Goal: Find specific page/section: Find specific page/section

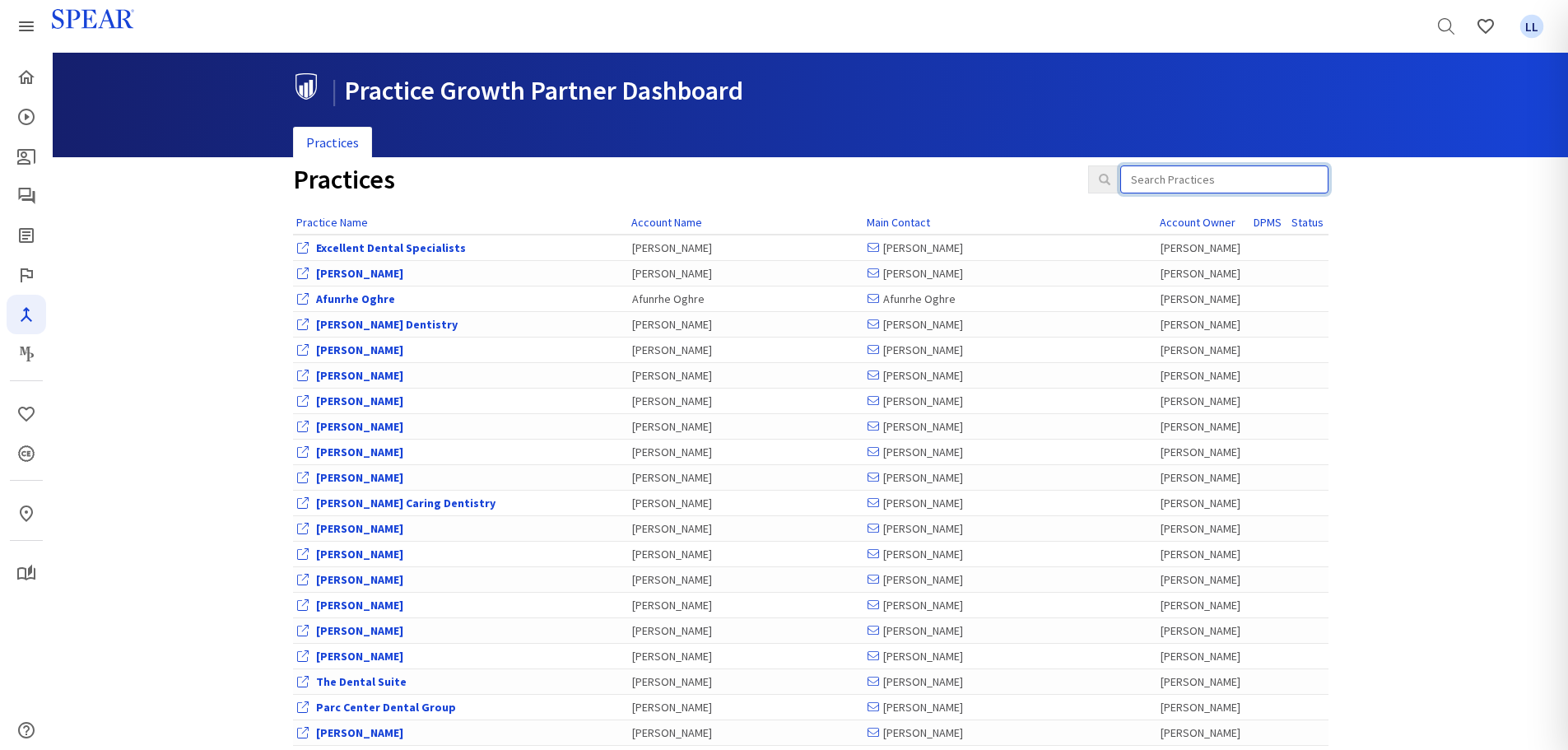
click at [1203, 169] on input "search" at bounding box center [1224, 180] width 208 height 28
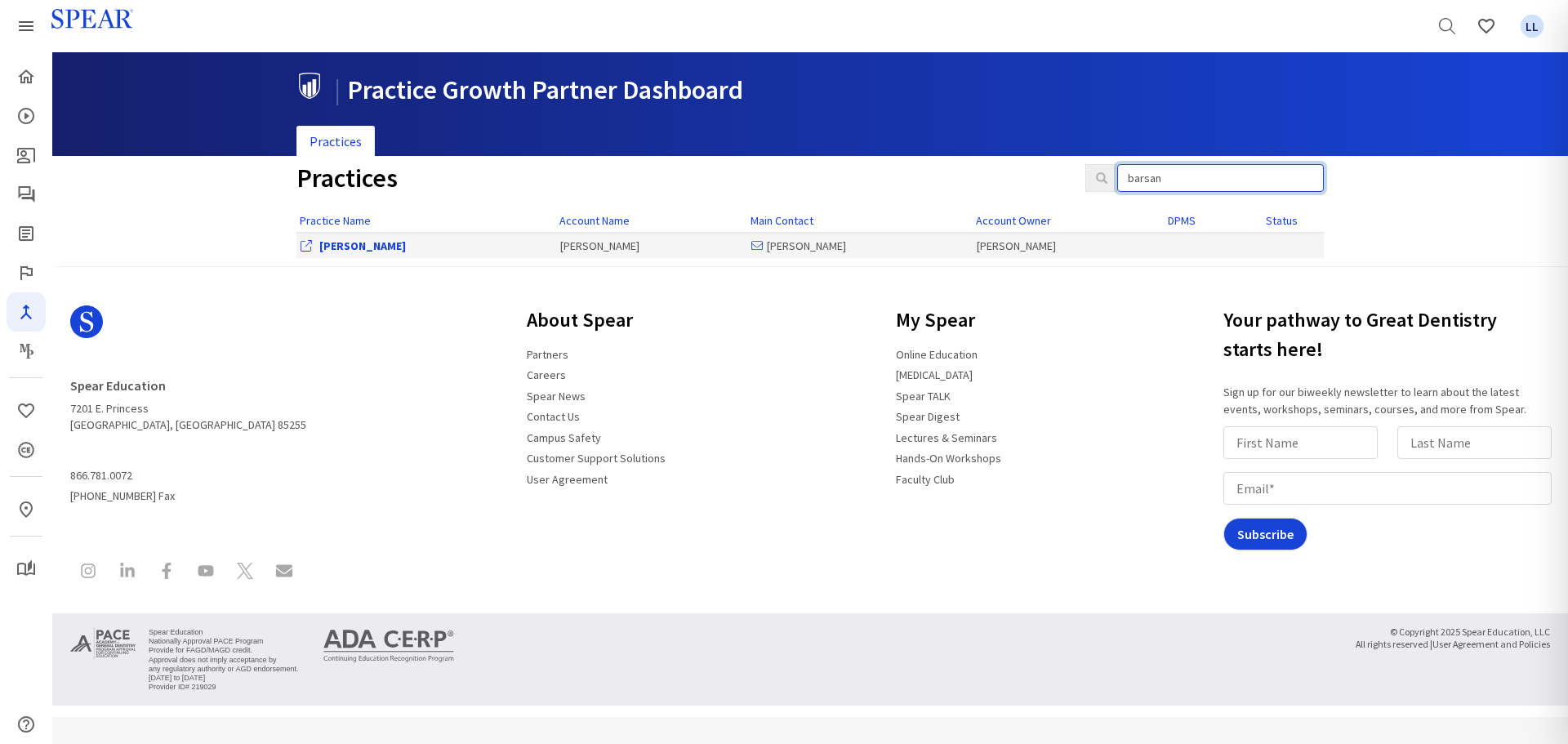
type input "barsan"
click at [382, 246] on link "[PERSON_NAME]" at bounding box center [362, 246] width 86 height 15
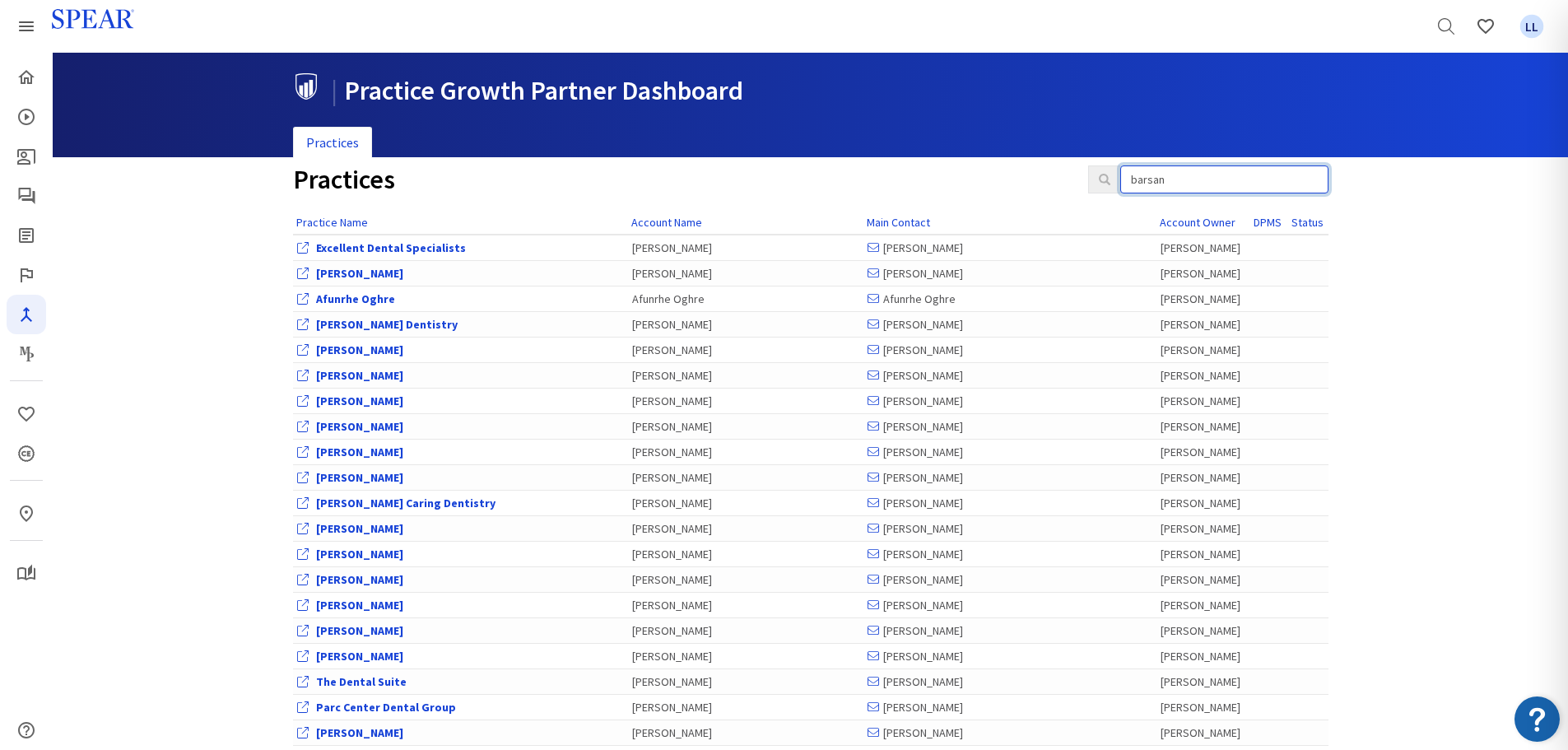
click at [1181, 184] on input "barsan" at bounding box center [1224, 180] width 208 height 28
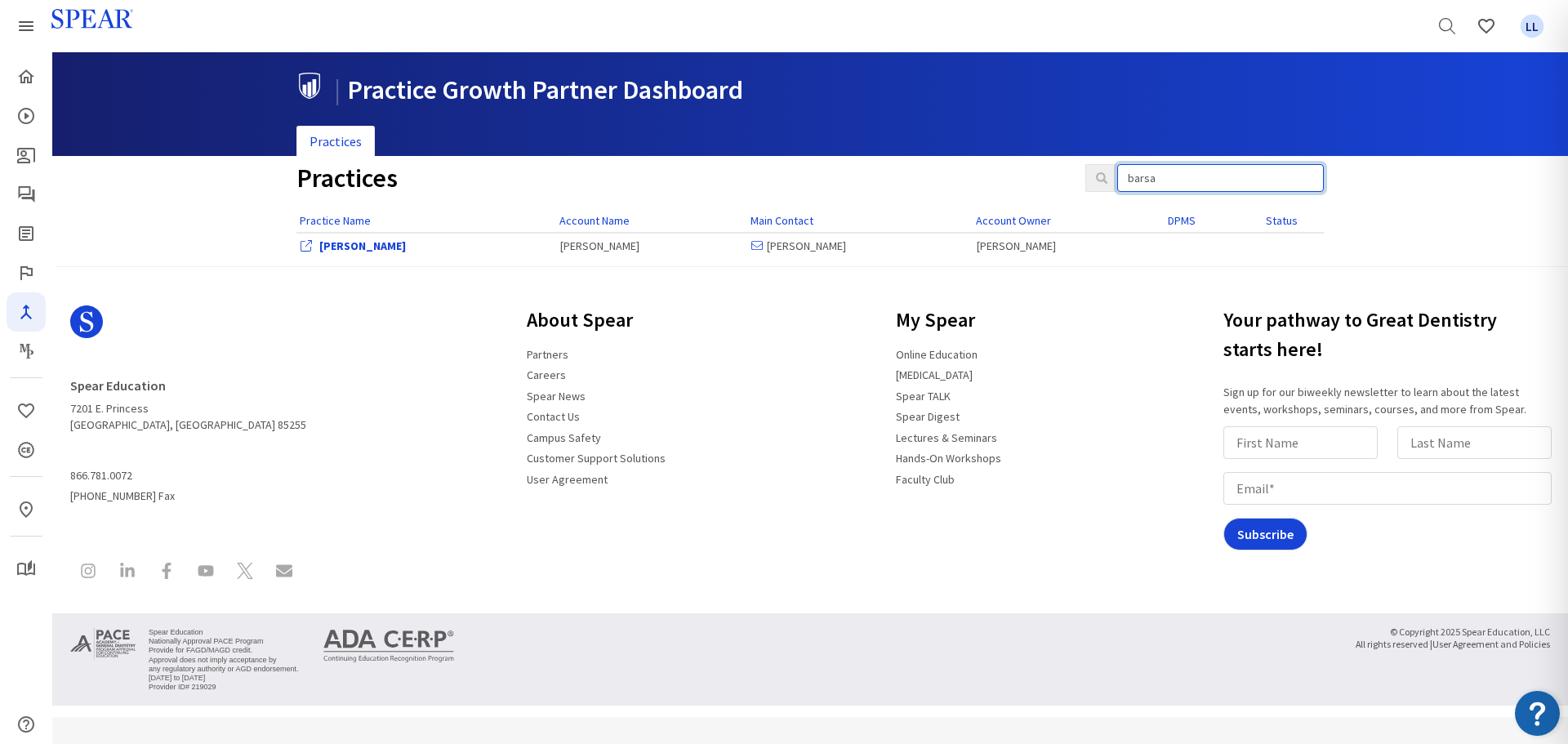
type input "barsa"
click at [376, 246] on link "[PERSON_NAME]" at bounding box center [362, 246] width 86 height 15
